Goal: Information Seeking & Learning: Learn about a topic

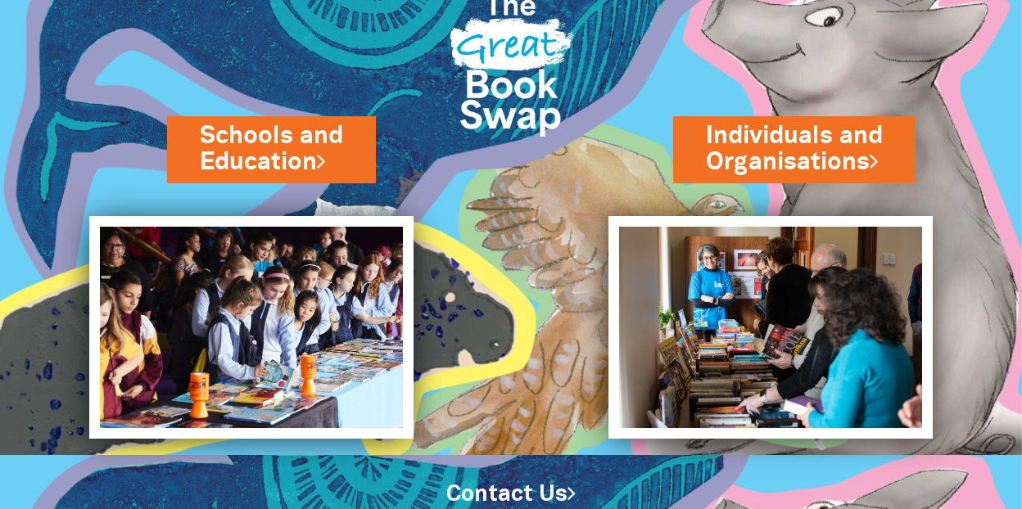
scroll to position [27, 0]
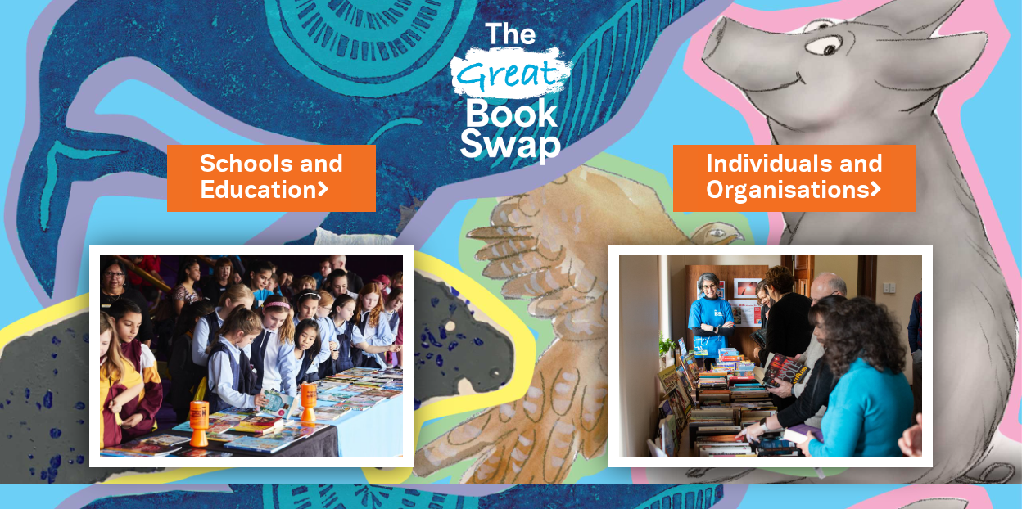
click at [285, 196] on link "Schools and Education" at bounding box center [271, 178] width 143 height 60
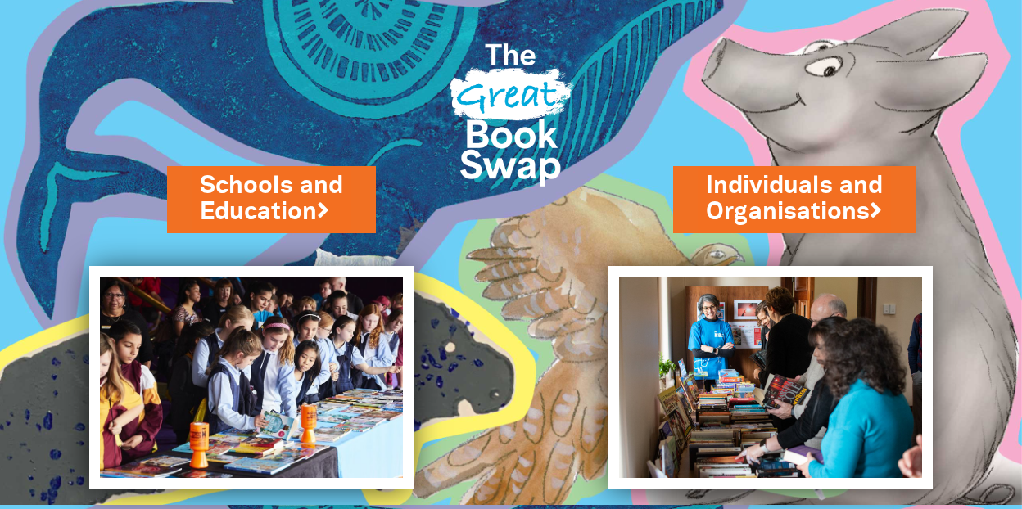
scroll to position [0, 0]
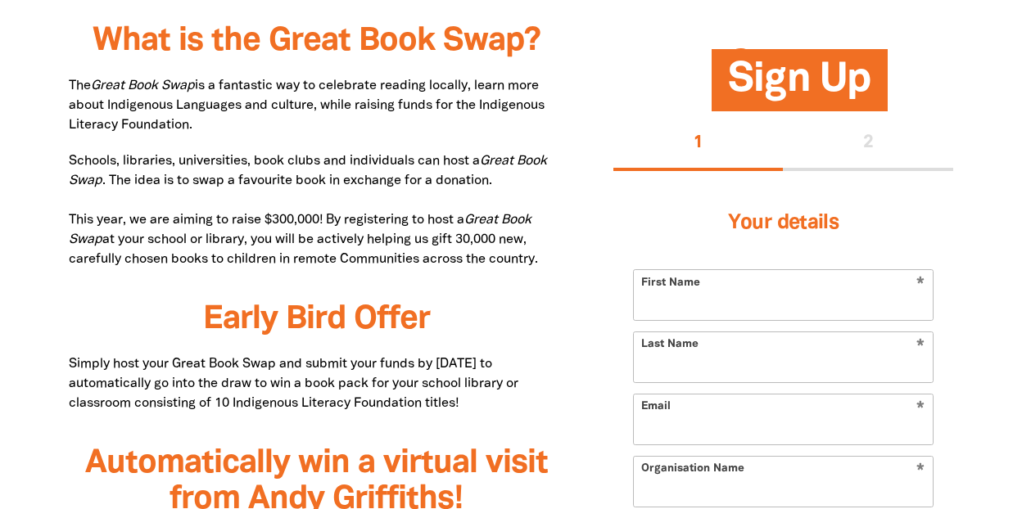
scroll to position [819, 0]
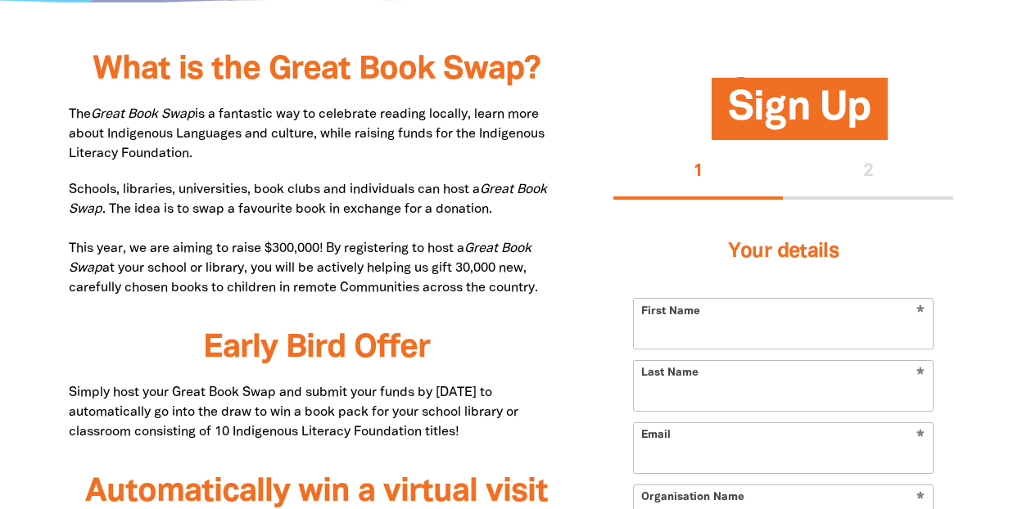
drag, startPoint x: 330, startPoint y: 247, endPoint x: 558, endPoint y: 282, distance: 230.3
click at [558, 282] on p "Schools, libraries, universities, book clubs and individuals can host a Great B…" at bounding box center [316, 239] width 495 height 118
click at [563, 291] on p "Schools, libraries, universities, book clubs and individuals can host a Great B…" at bounding box center [316, 239] width 495 height 118
click at [473, 207] on p "Schools, libraries, universities, book clubs and individuals can host a Great B…" at bounding box center [316, 239] width 495 height 118
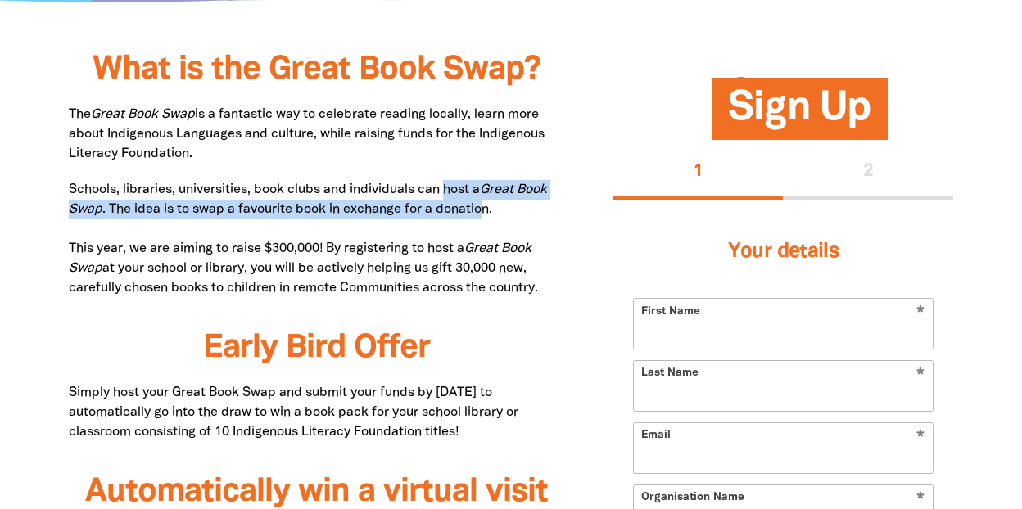
drag, startPoint x: 447, startPoint y: 191, endPoint x: 487, endPoint y: 209, distance: 44.0
click at [487, 209] on p "Schools, libraries, universities, book clubs and individuals can host a Great B…" at bounding box center [316, 239] width 495 height 118
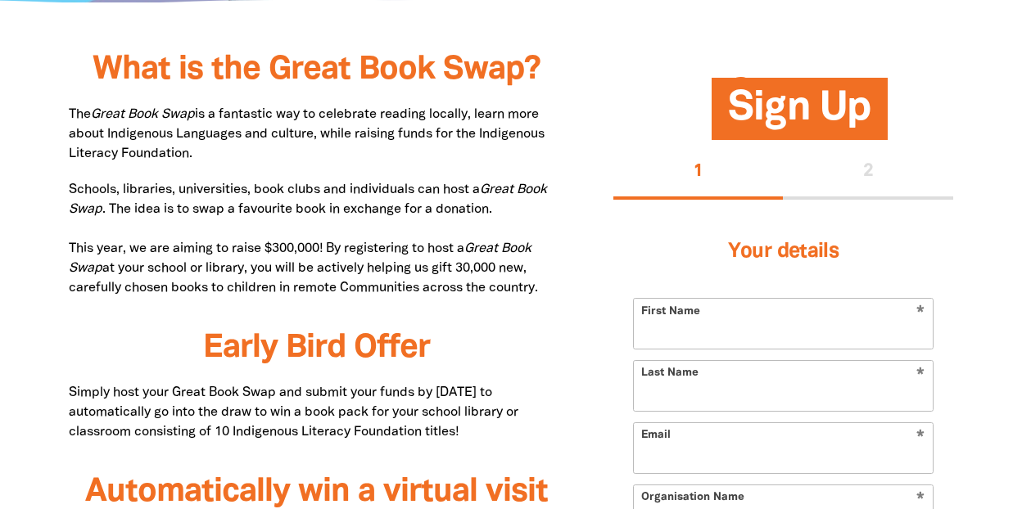
click at [500, 209] on p "Schools, libraries, universities, book clubs and individuals can host a Great B…" at bounding box center [316, 239] width 495 height 118
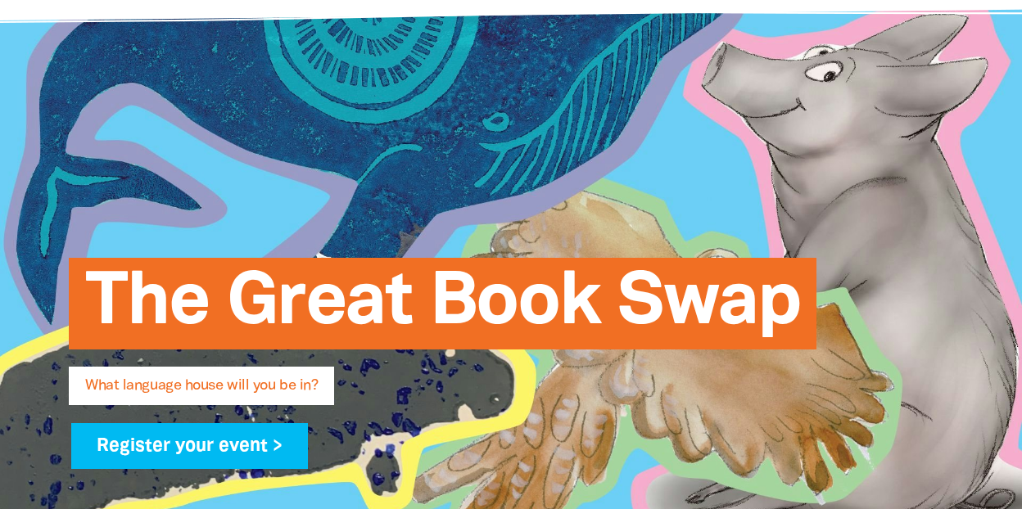
scroll to position [0, 0]
